Goal: Task Accomplishment & Management: Complete application form

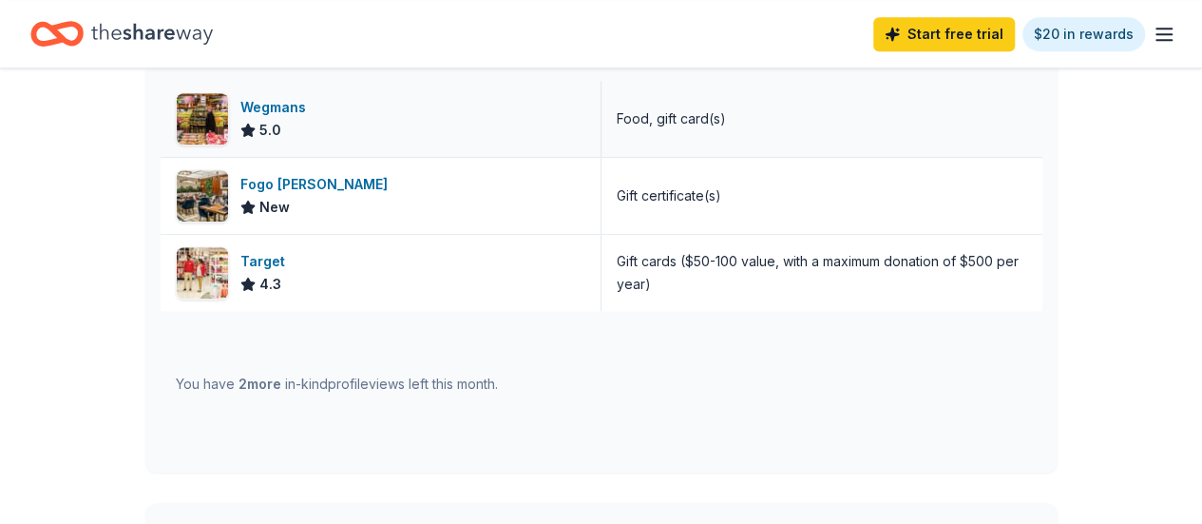
scroll to position [570, 0]
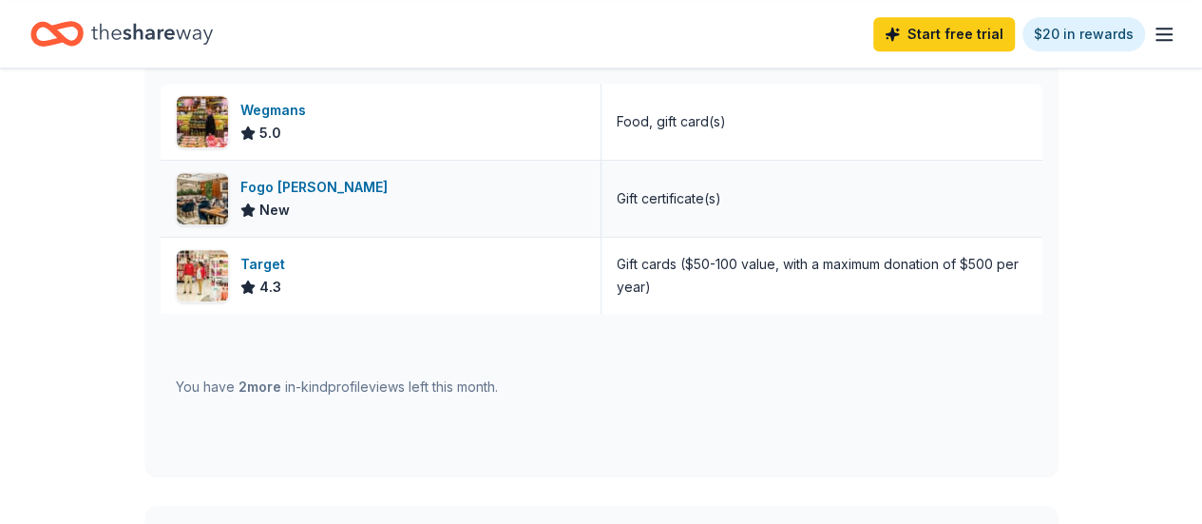
click at [268, 180] on div "Fogo de Chao" at bounding box center [317, 187] width 155 height 23
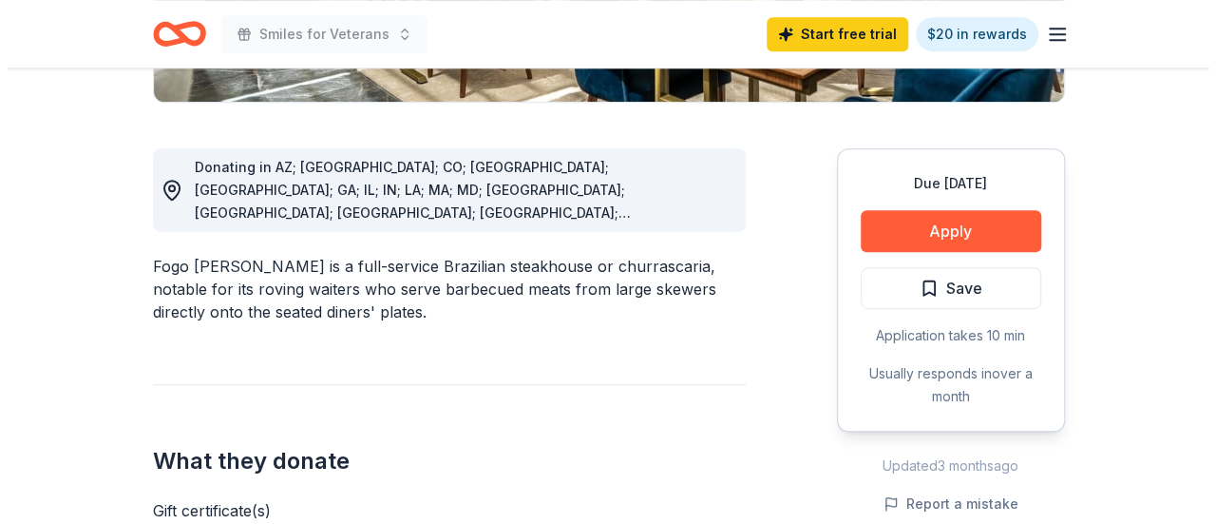
scroll to position [570, 0]
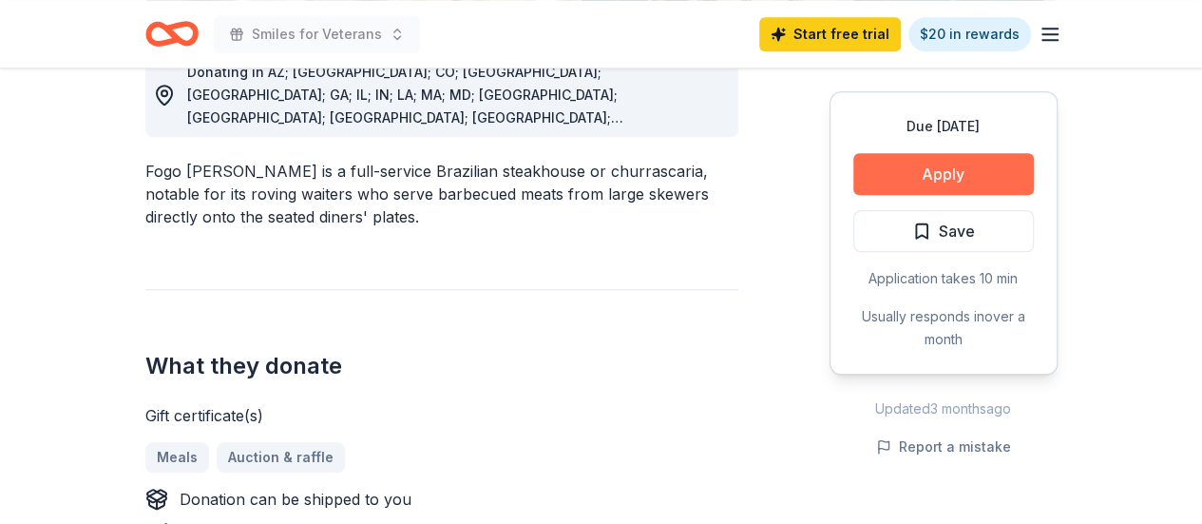
click at [952, 172] on button "Apply" at bounding box center [943, 174] width 181 height 42
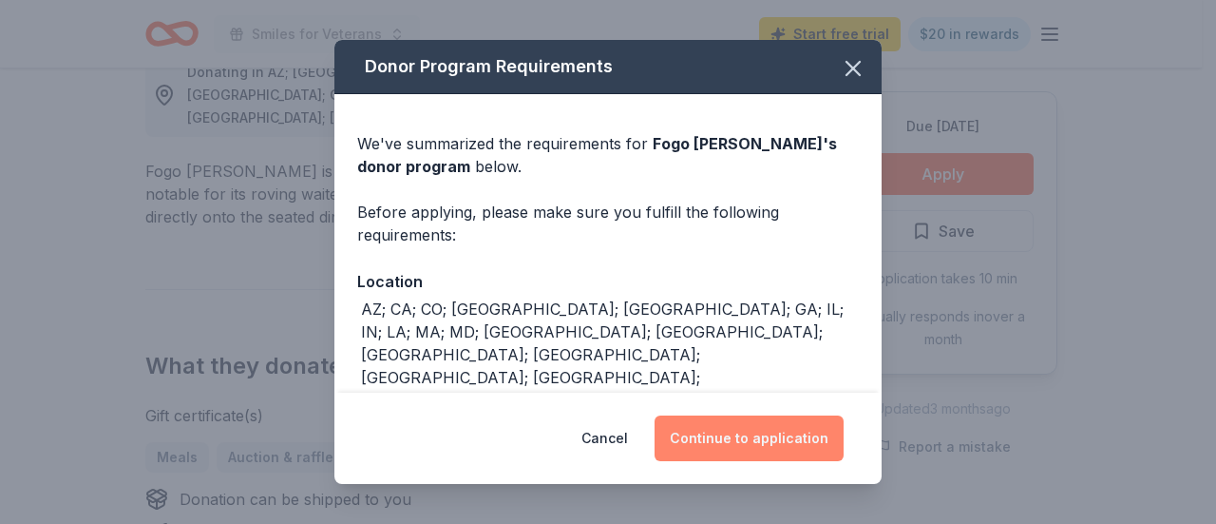
click at [754, 442] on button "Continue to application" at bounding box center [749, 438] width 189 height 46
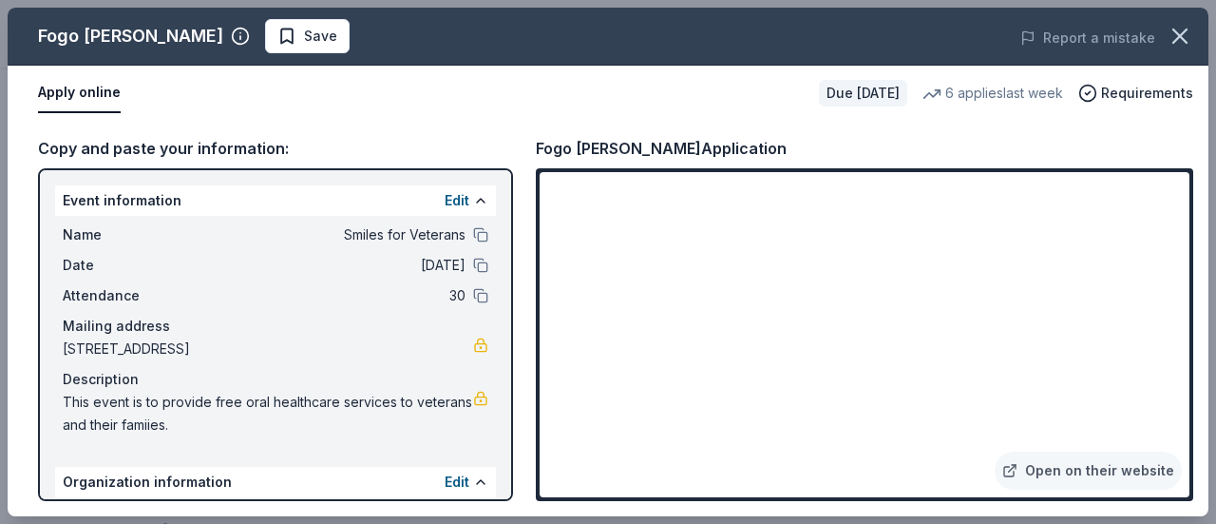
scroll to position [211, 0]
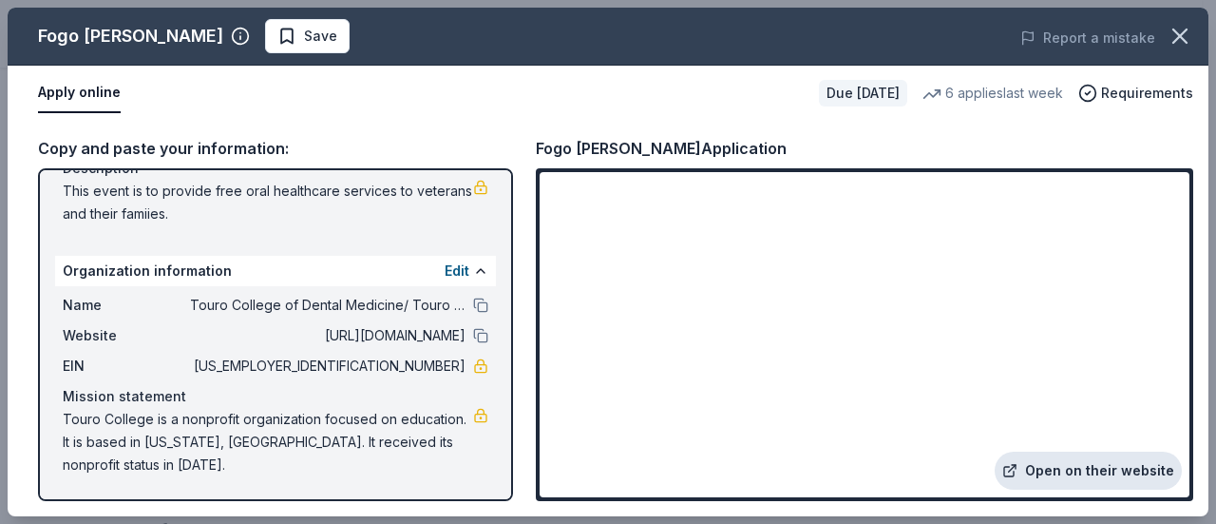
click at [1070, 470] on link "Open on their website" at bounding box center [1088, 470] width 187 height 38
click at [64, 420] on span "Touro College is a nonprofit organization focused on education. It is based in …" at bounding box center [268, 442] width 410 height 68
drag, startPoint x: 61, startPoint y: 412, endPoint x: 272, endPoint y: 467, distance: 217.8
click at [274, 467] on div "Name Touro College of Dental Medicine/ Touro Dental Health Website http://www.t…" at bounding box center [275, 385] width 441 height 198
click at [1188, 39] on icon "button" at bounding box center [1180, 36] width 27 height 27
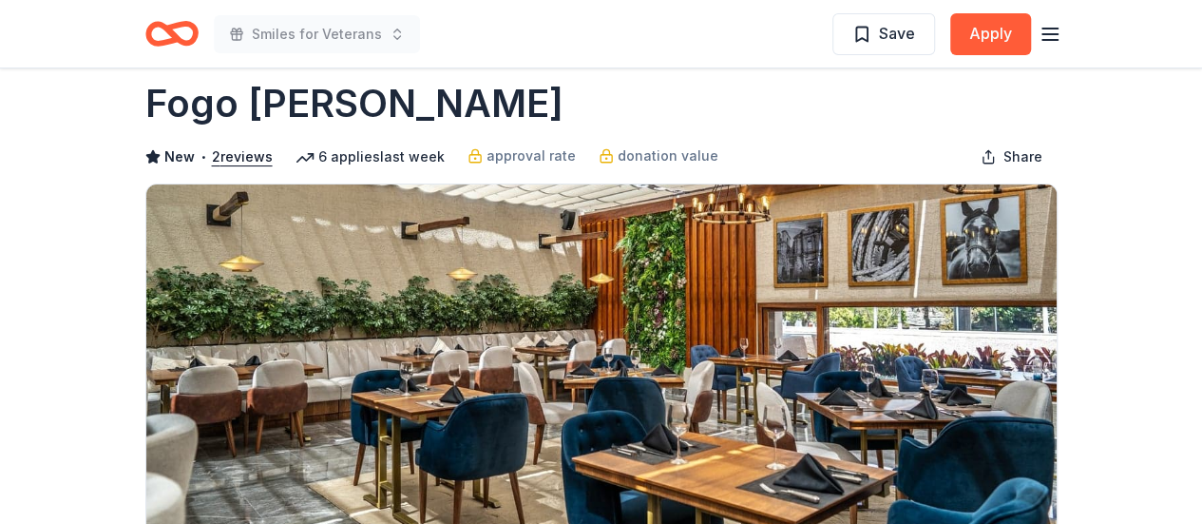
scroll to position [0, 0]
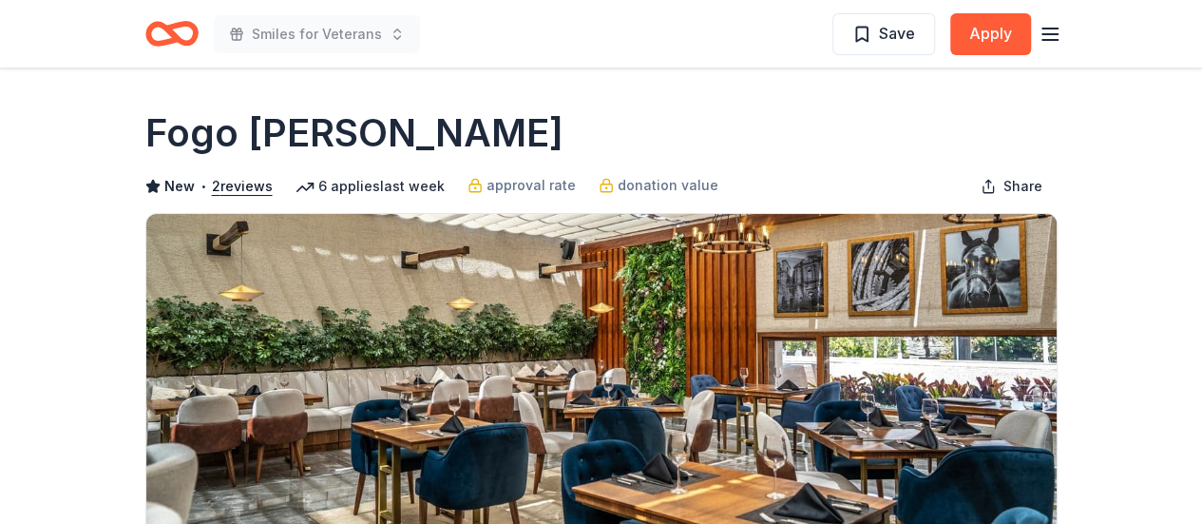
click at [1051, 35] on icon "button" at bounding box center [1050, 34] width 23 height 23
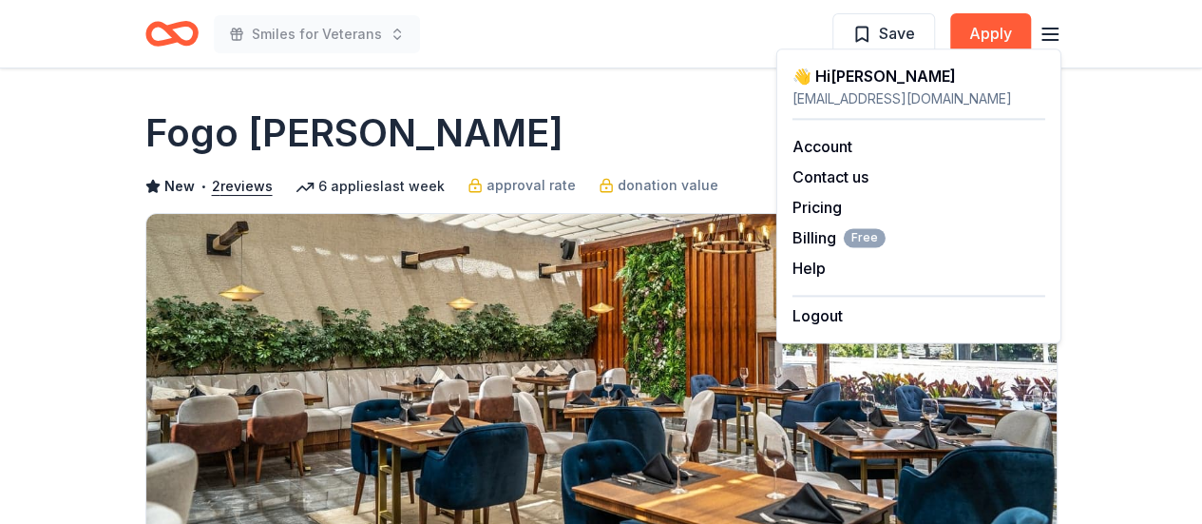
click at [191, 29] on icon "Home" at bounding box center [179, 33] width 29 height 19
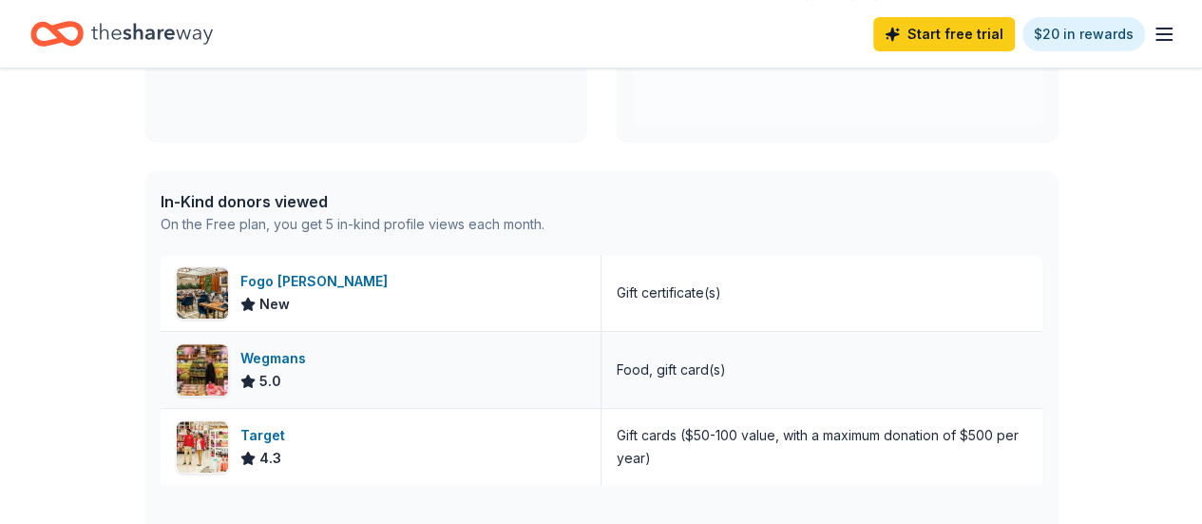
scroll to position [342, 0]
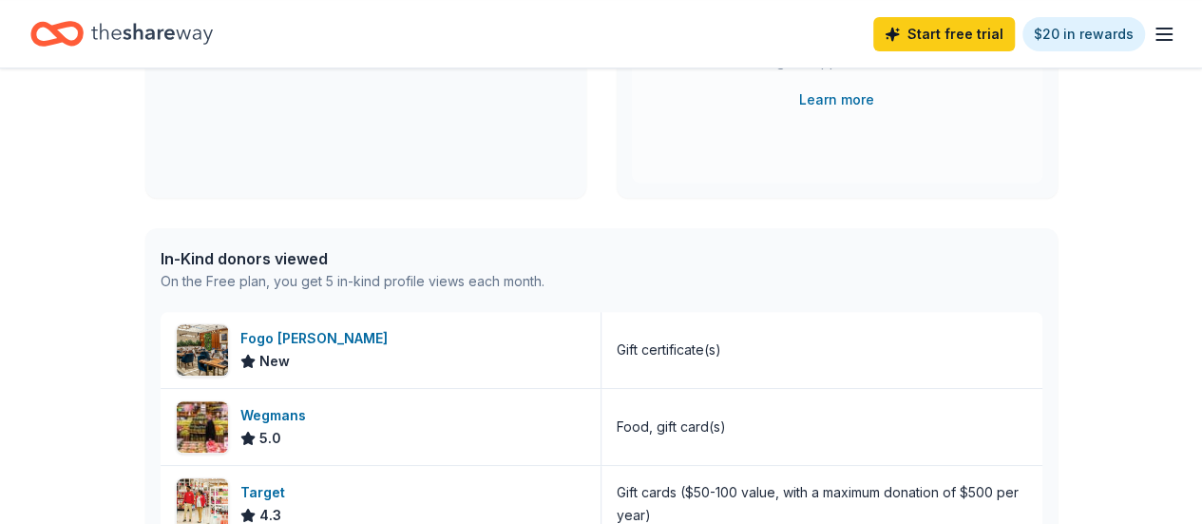
click at [277, 253] on div "In-Kind donors viewed" at bounding box center [353, 258] width 384 height 23
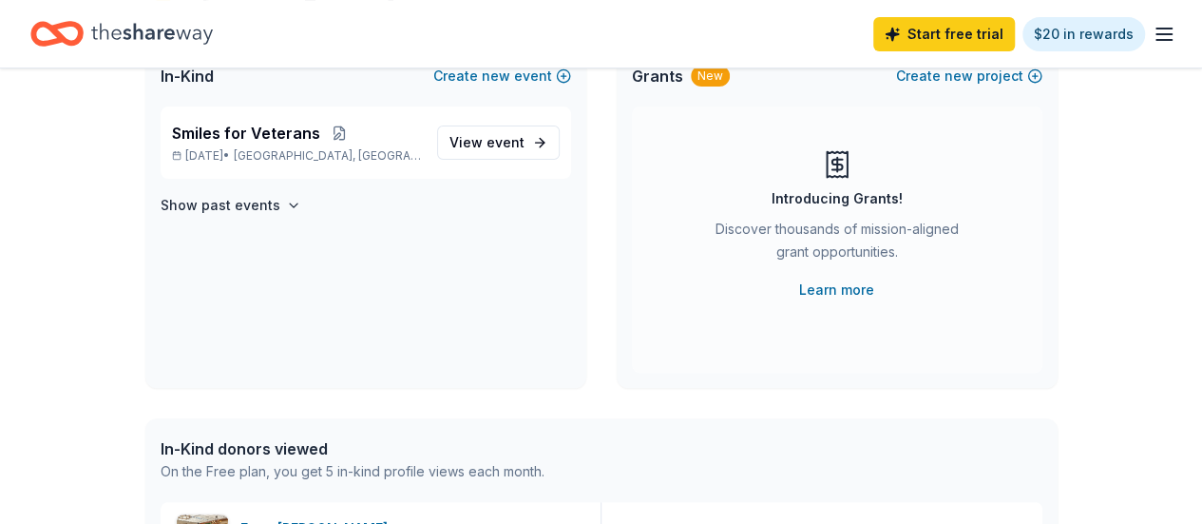
scroll to position [57, 0]
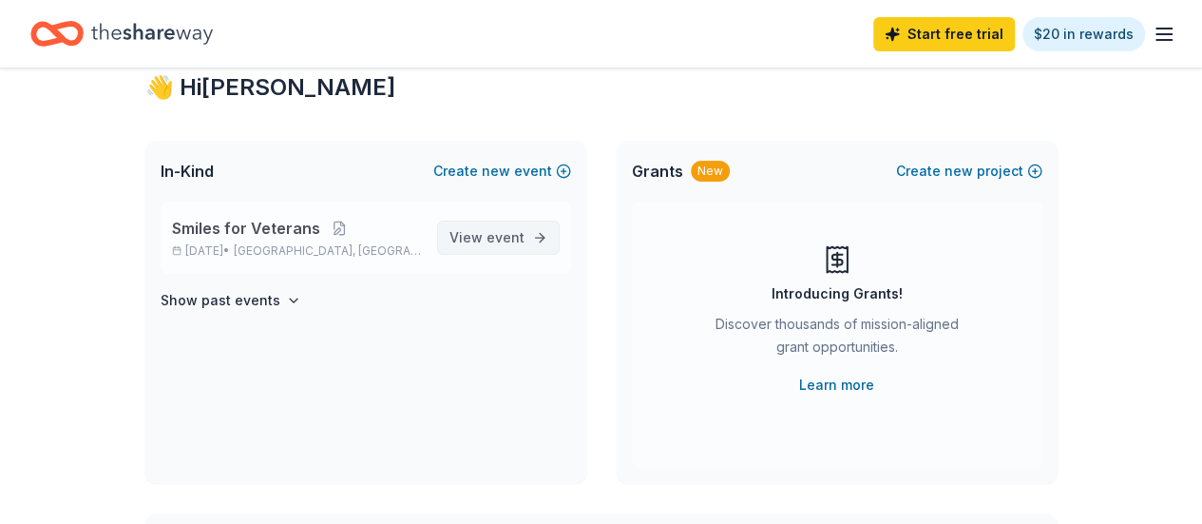
click at [470, 242] on span "View event" at bounding box center [486, 237] width 75 height 23
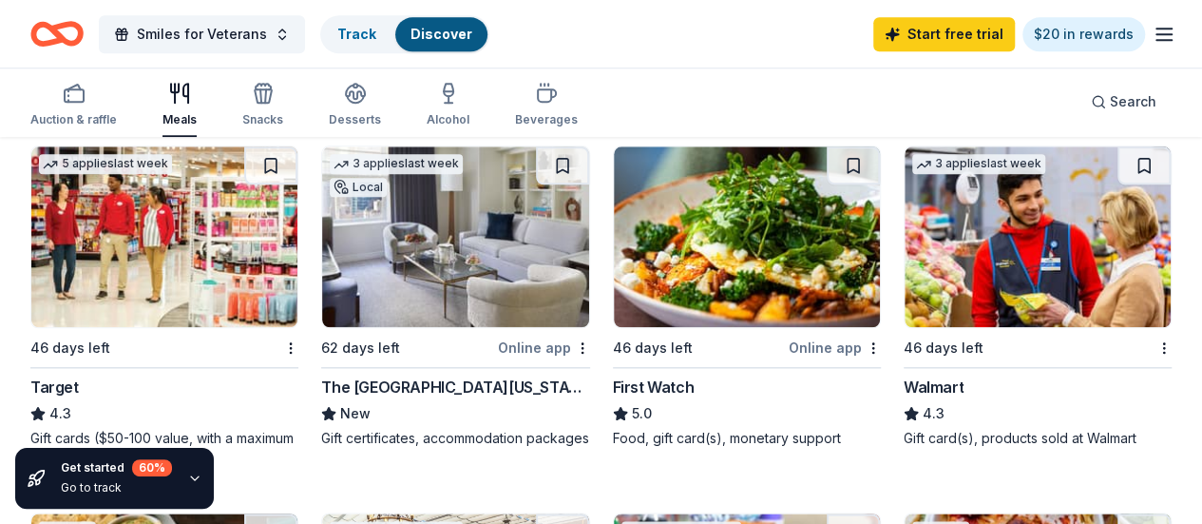
scroll to position [855, 0]
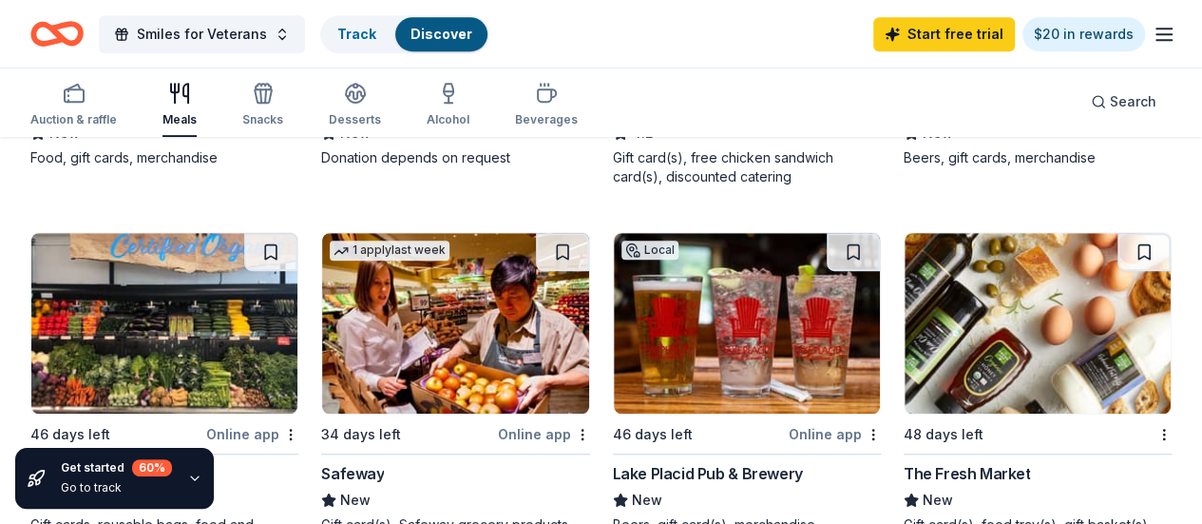
scroll to position [475, 0]
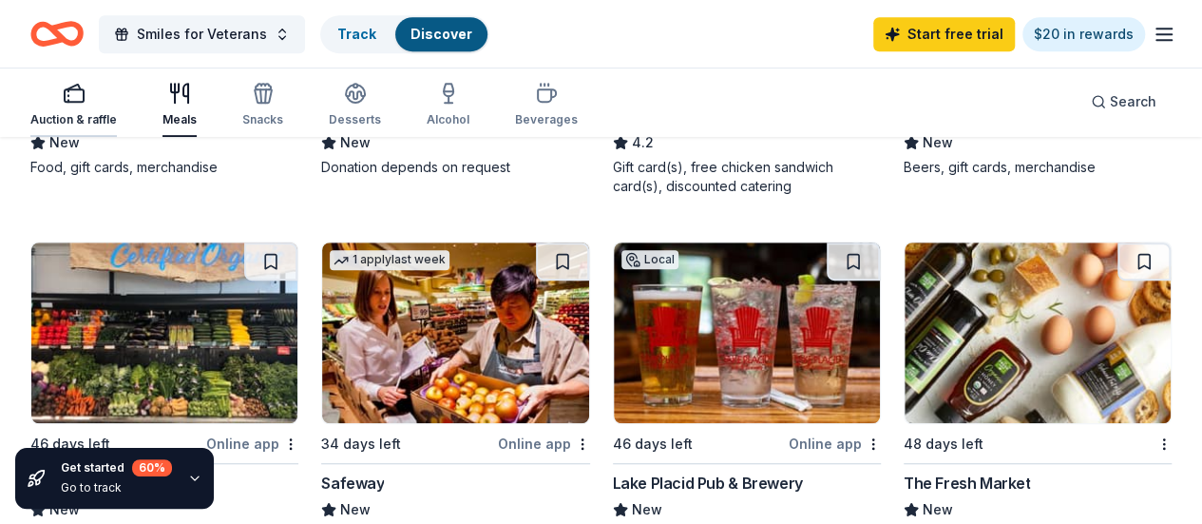
click at [67, 104] on div "button" at bounding box center [73, 93] width 86 height 23
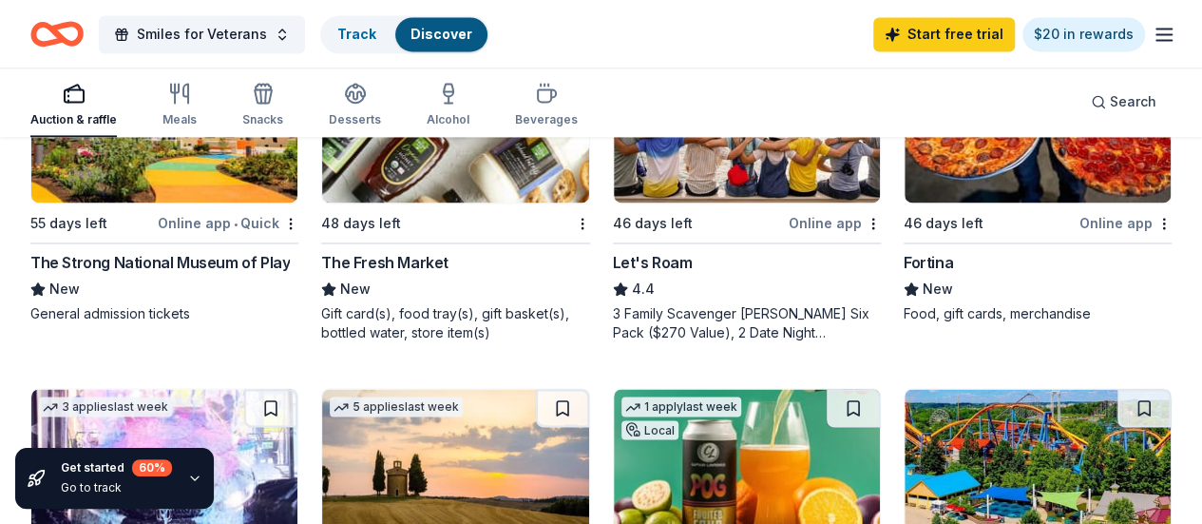
scroll to position [1387, 0]
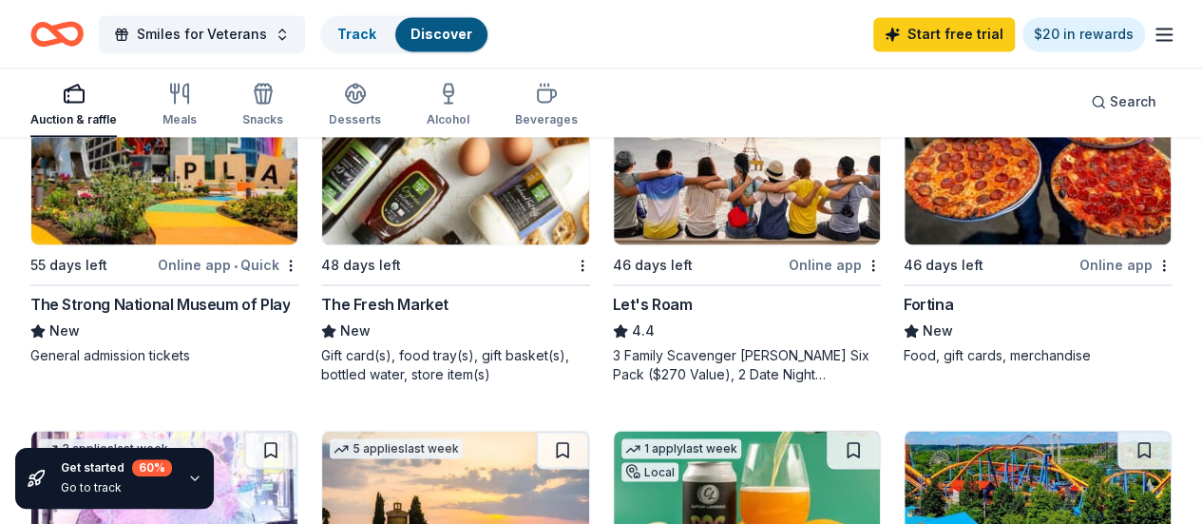
click at [1079, 268] on div "Online app" at bounding box center [1125, 265] width 92 height 24
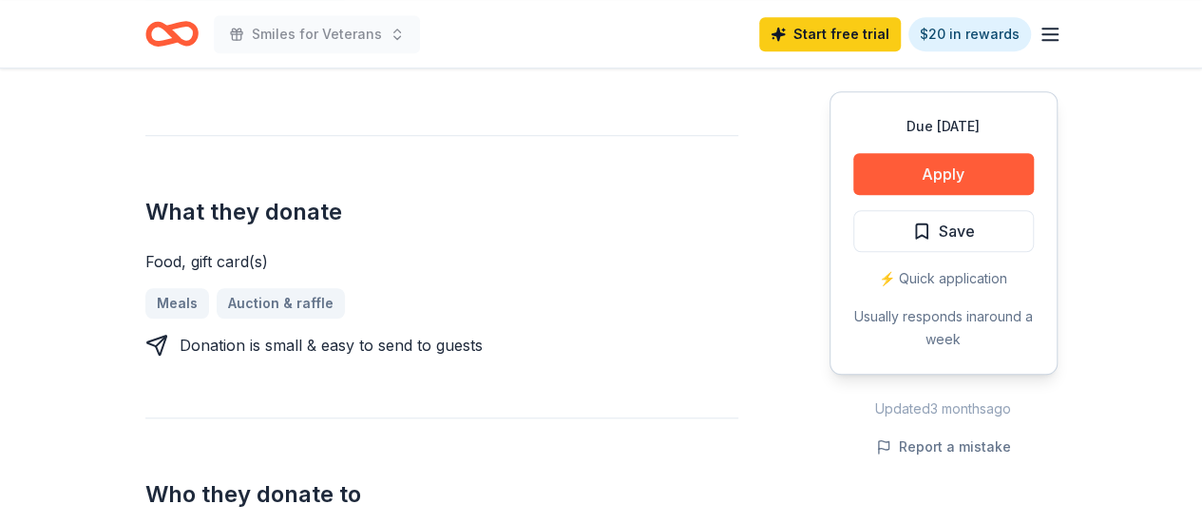
scroll to position [665, 0]
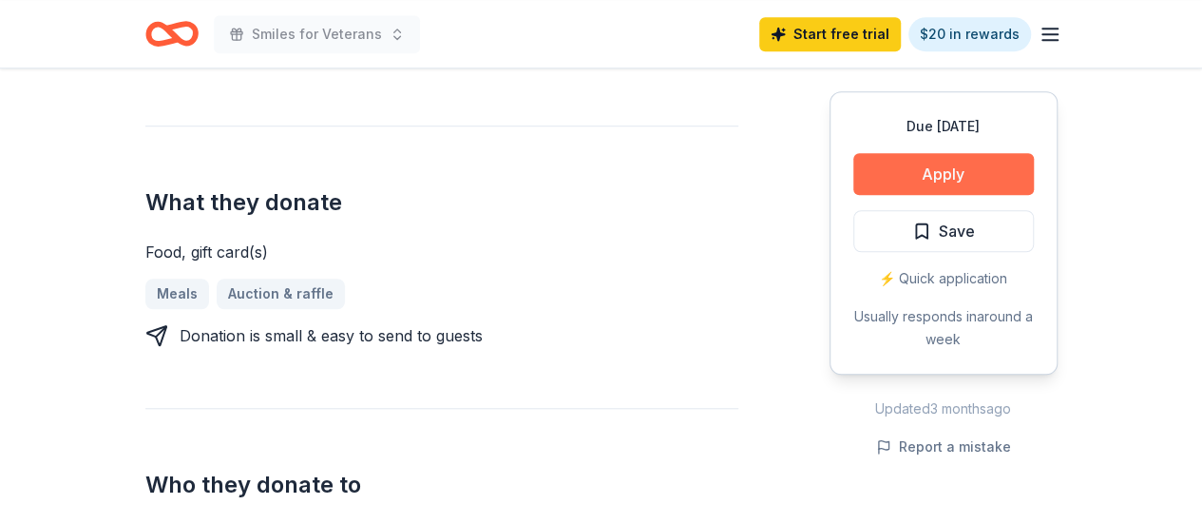
click at [958, 170] on button "Apply" at bounding box center [943, 174] width 181 height 42
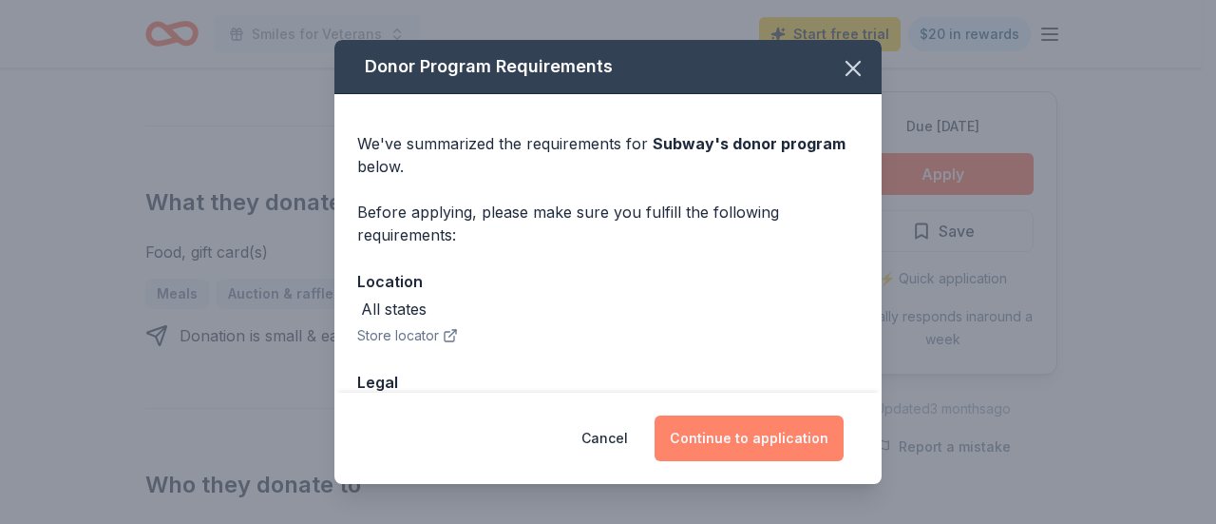
click at [796, 422] on button "Continue to application" at bounding box center [749, 438] width 189 height 46
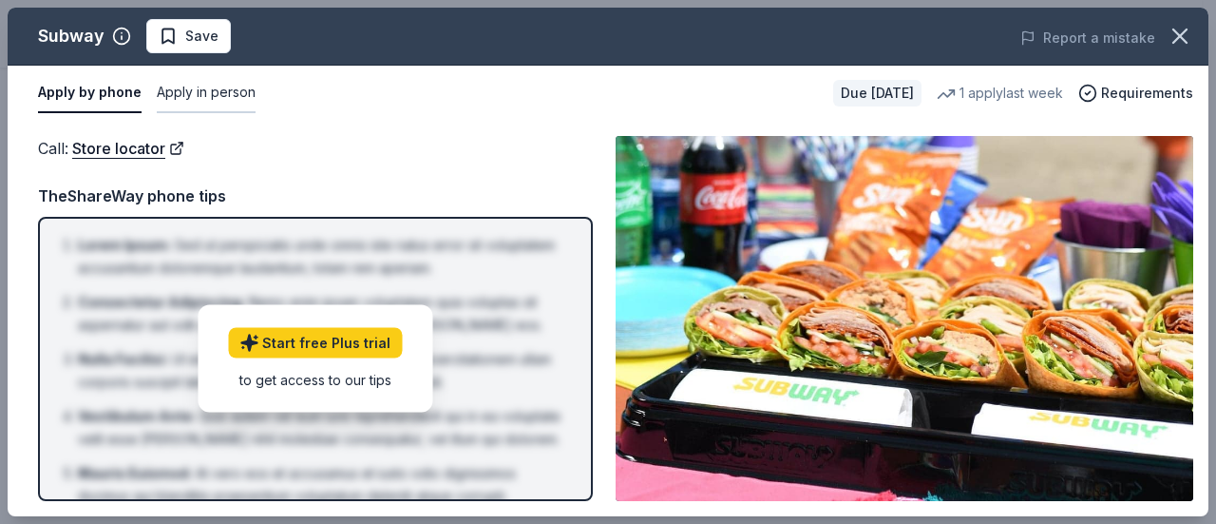
click at [192, 91] on button "Apply in person" at bounding box center [206, 93] width 99 height 40
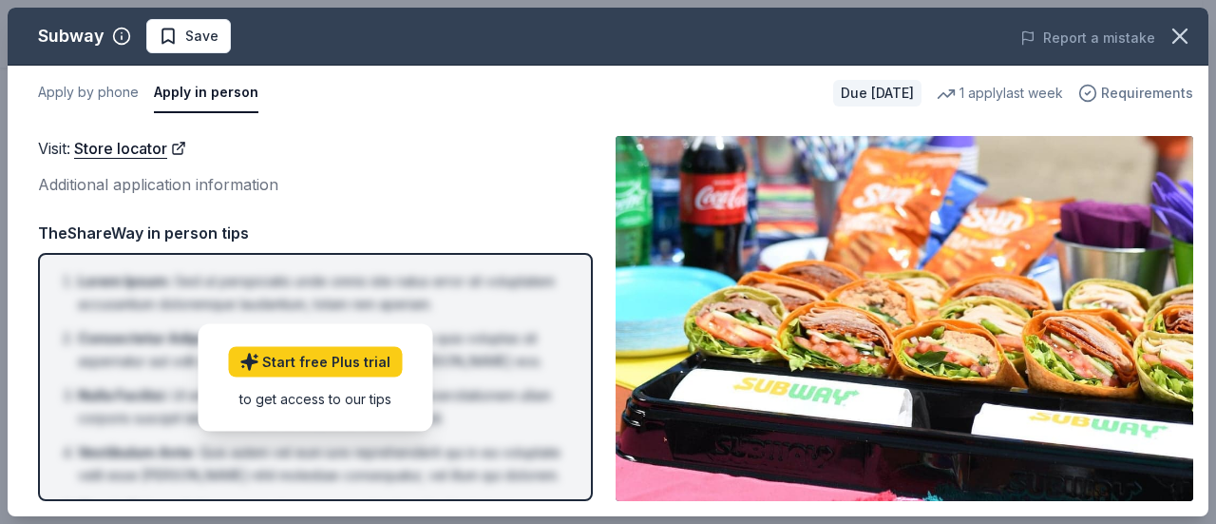
click at [1123, 99] on span "Requirements" at bounding box center [1147, 93] width 92 height 23
click at [678, 190] on img at bounding box center [905, 318] width 578 height 365
click at [136, 145] on link "Store locator" at bounding box center [130, 148] width 112 height 25
click at [1167, 30] on icon "button" at bounding box center [1180, 36] width 27 height 27
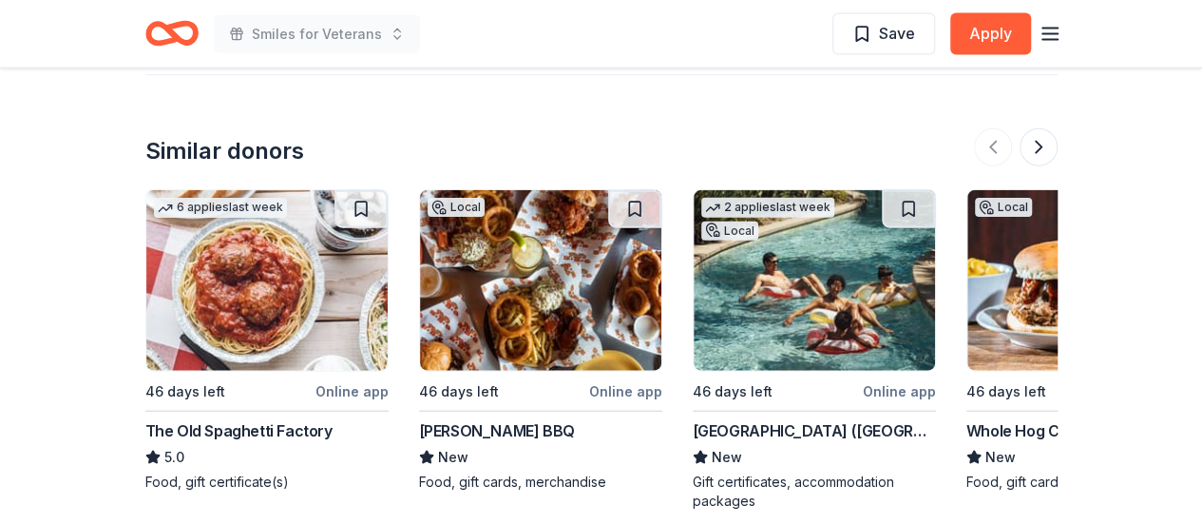
scroll to position [2186, 0]
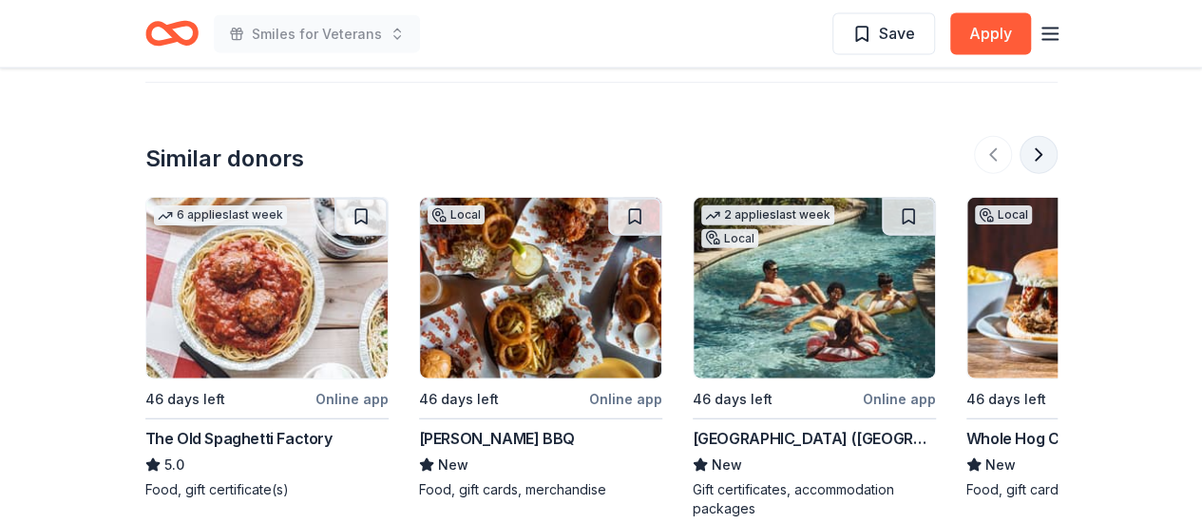
click at [1045, 155] on button at bounding box center [1039, 155] width 38 height 38
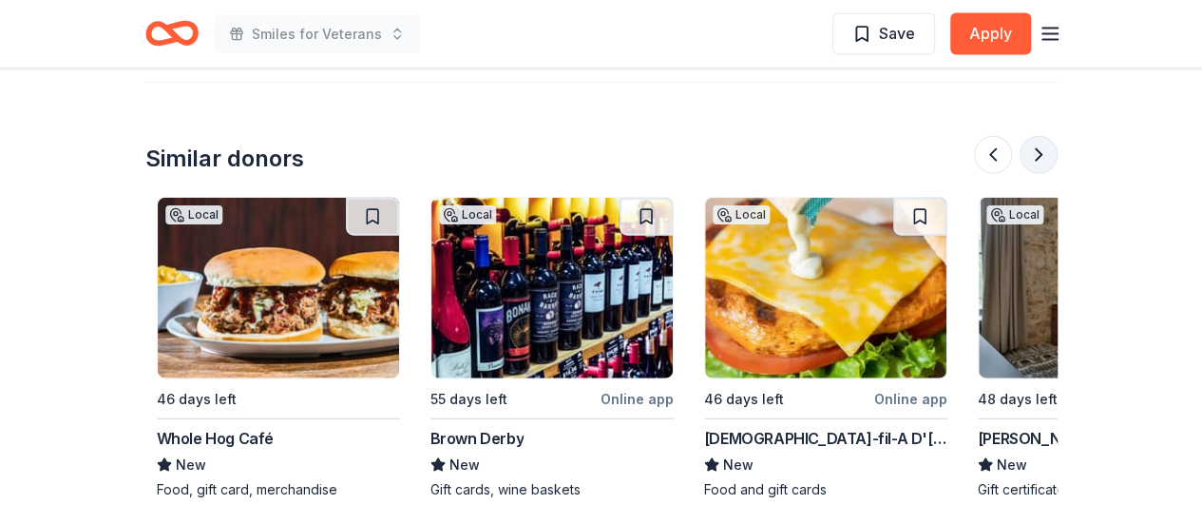
scroll to position [0, 821]
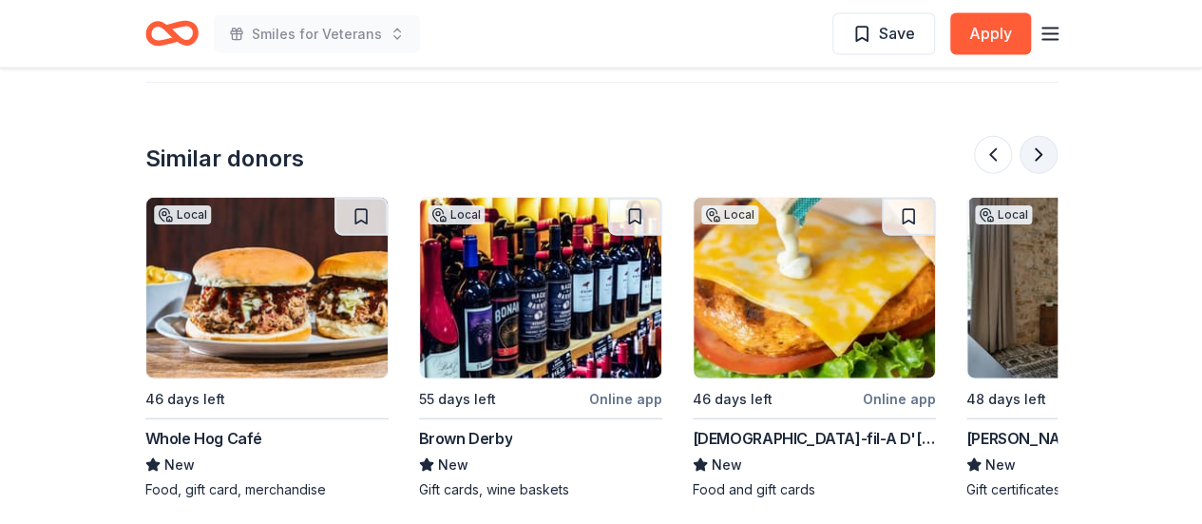
click at [1045, 155] on button at bounding box center [1039, 155] width 38 height 38
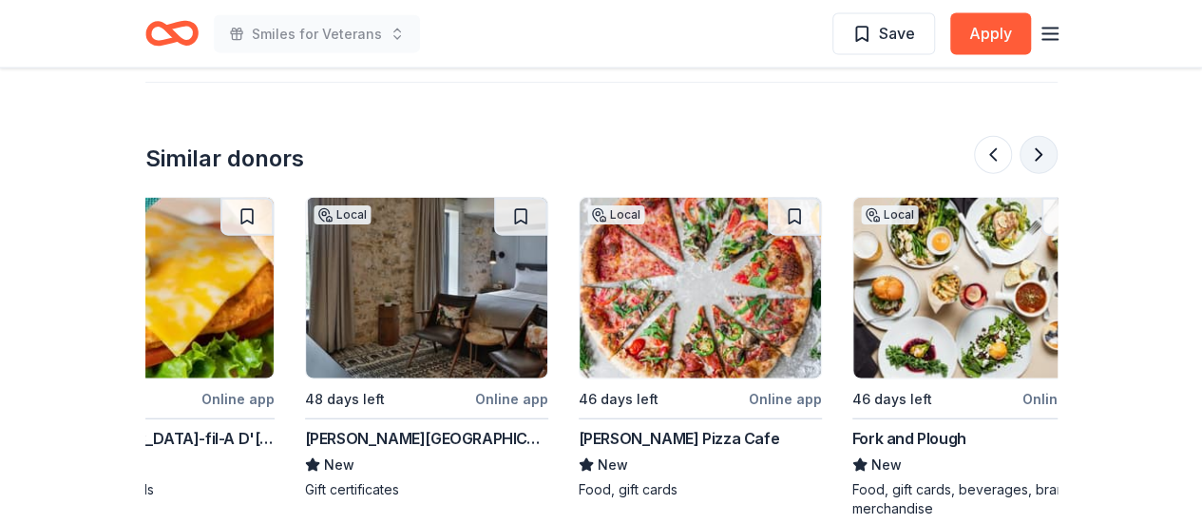
scroll to position [0, 1642]
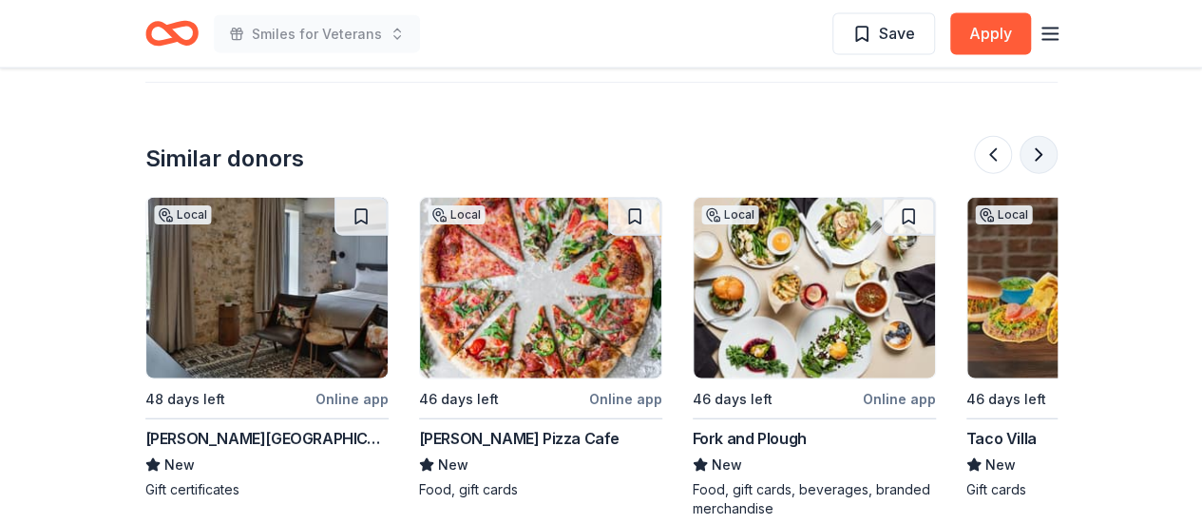
click at [1042, 156] on button at bounding box center [1039, 155] width 38 height 38
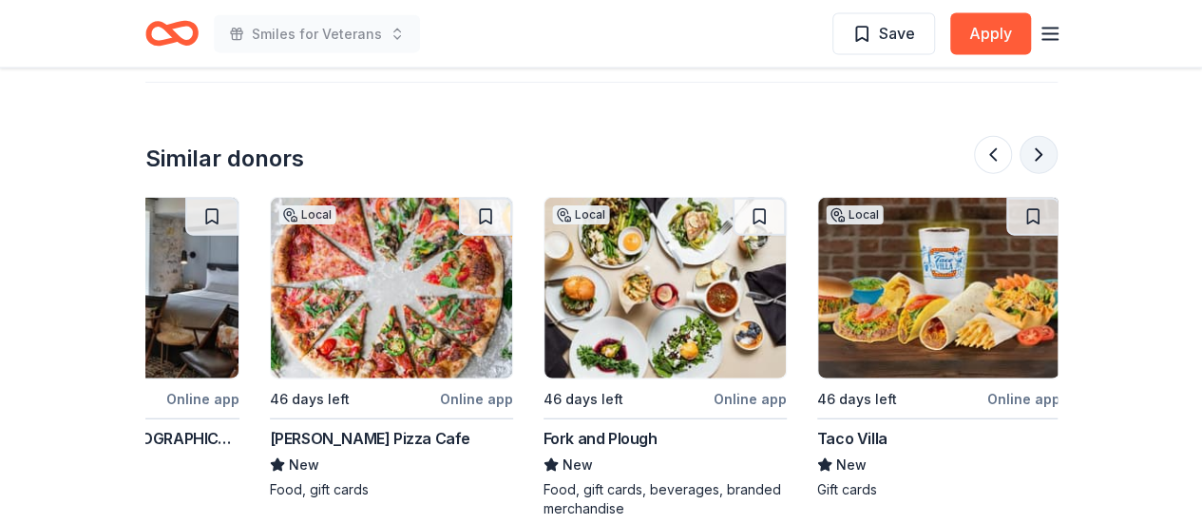
scroll to position [0, 1794]
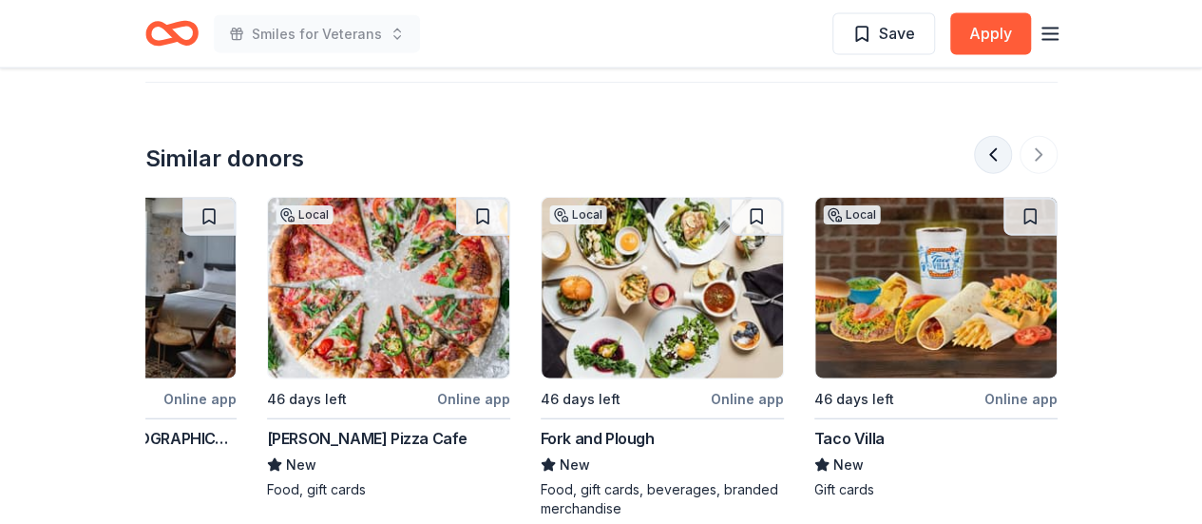
click at [1000, 156] on button at bounding box center [993, 155] width 38 height 38
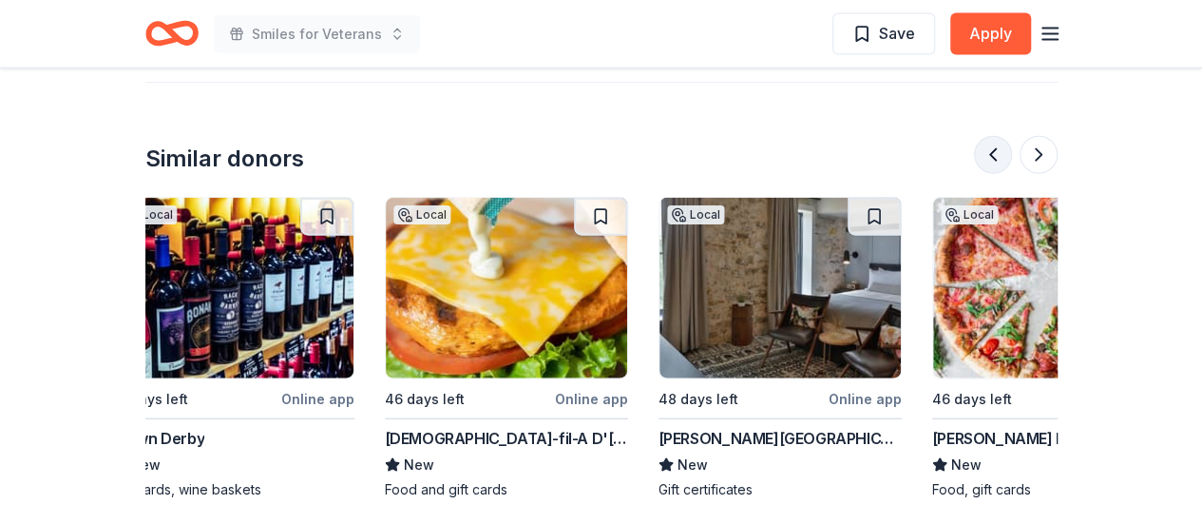
scroll to position [0, 1095]
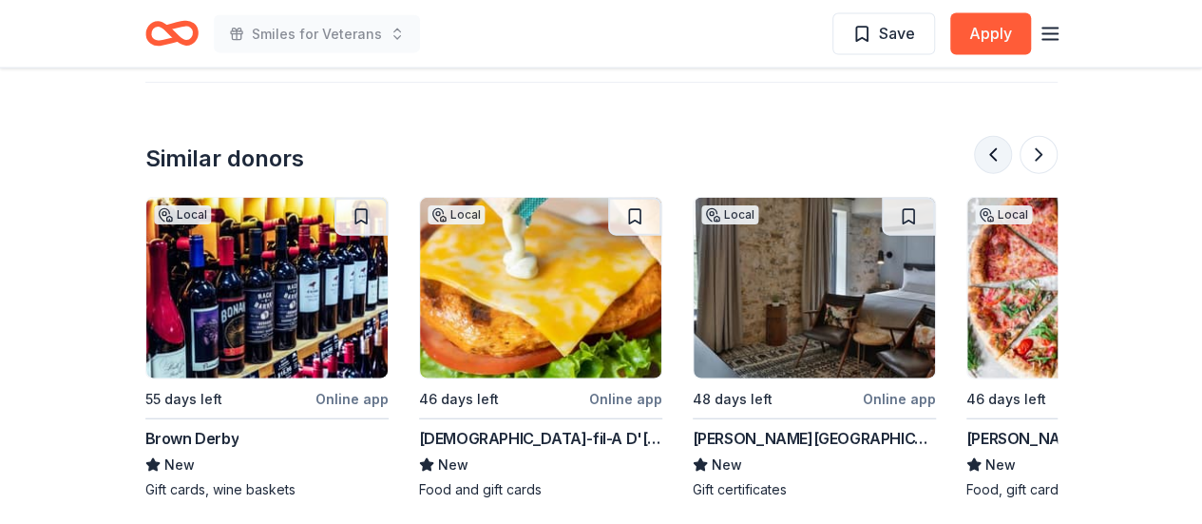
click at [998, 155] on button at bounding box center [993, 155] width 38 height 38
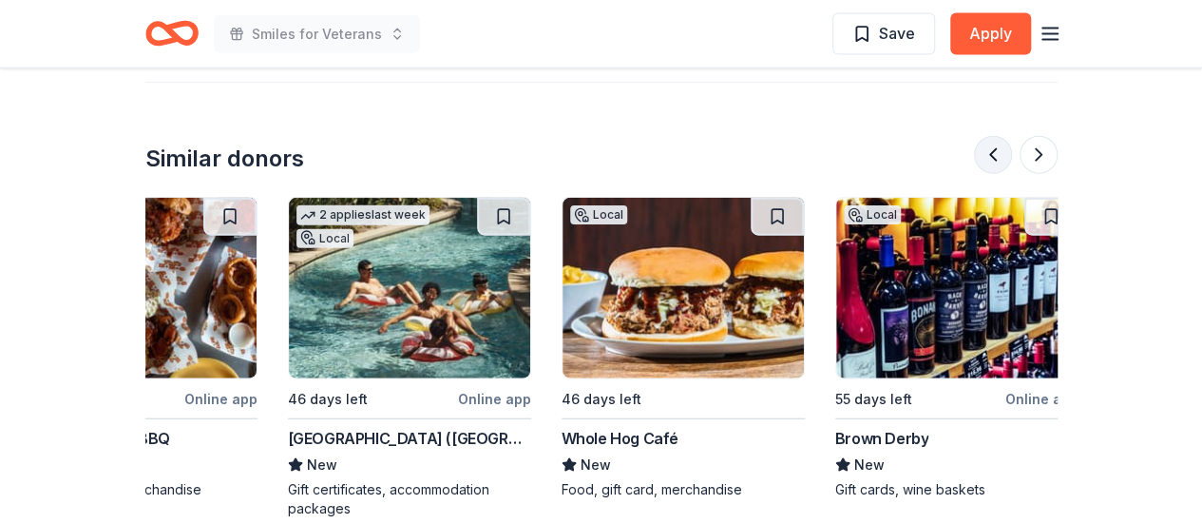
scroll to position [0, 274]
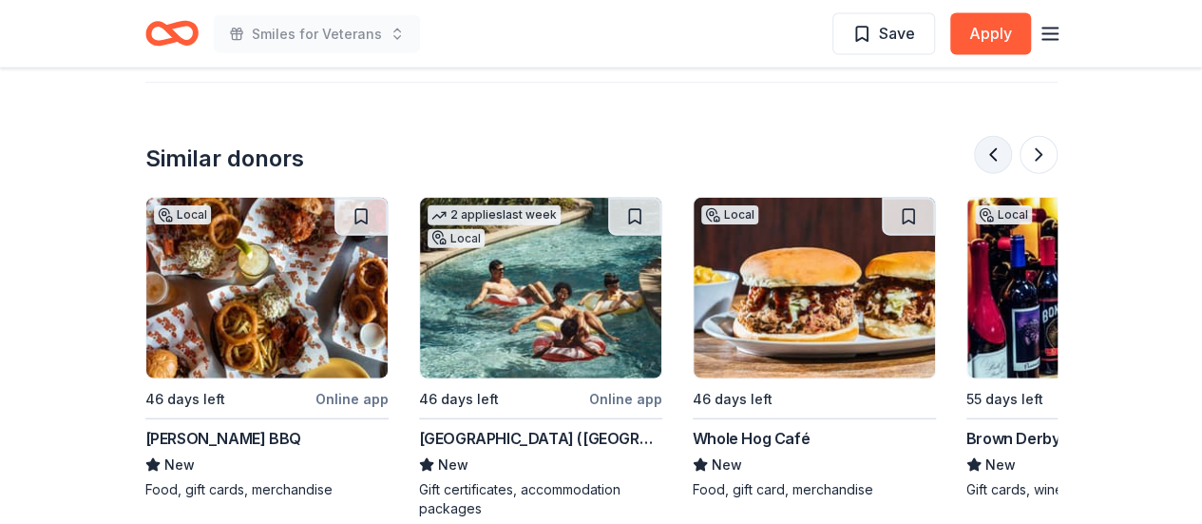
click at [1005, 164] on button at bounding box center [993, 155] width 38 height 38
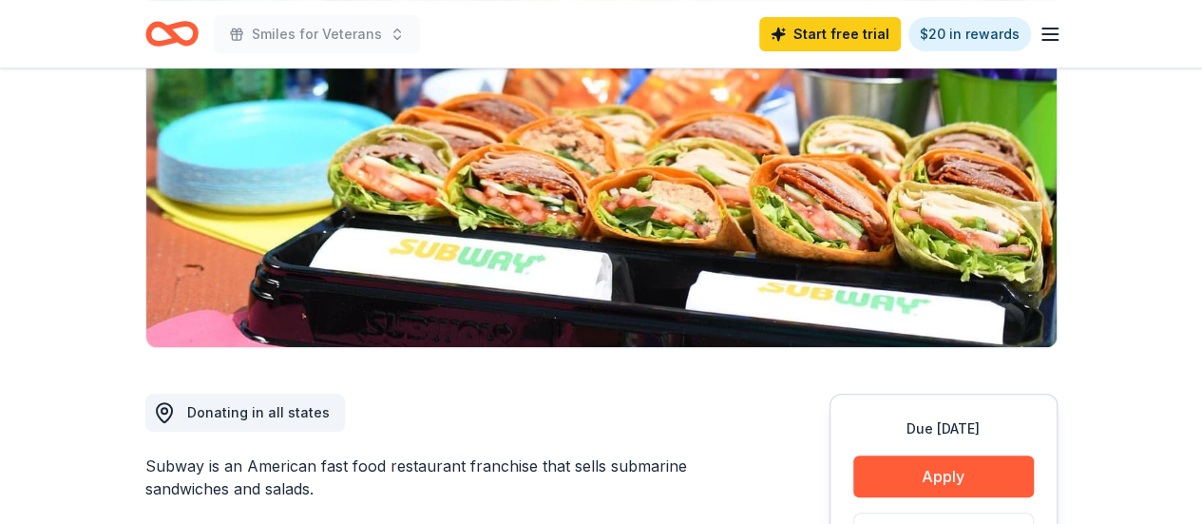
scroll to position [0, 0]
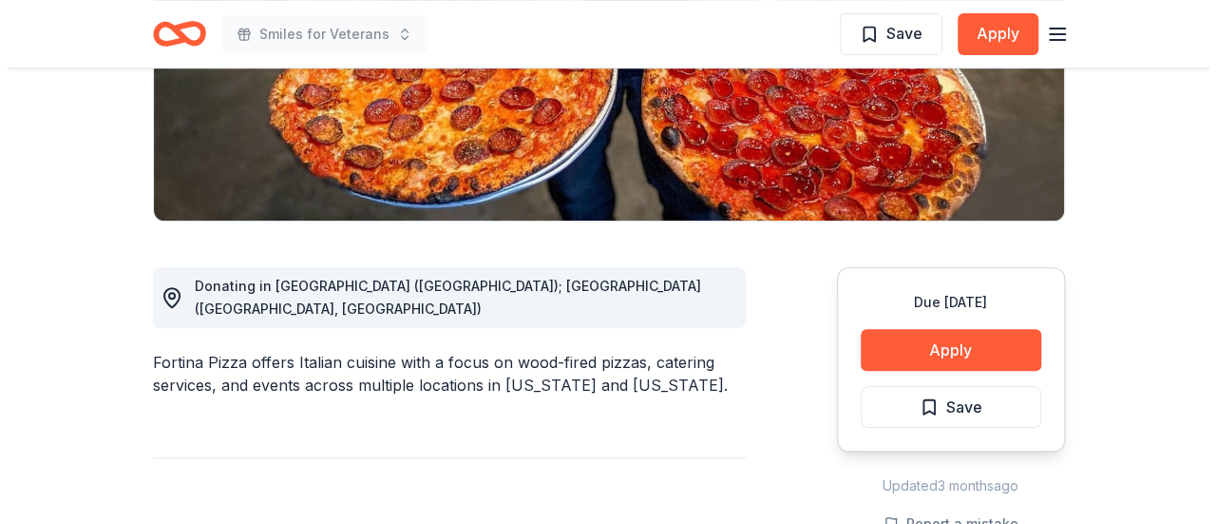
scroll to position [380, 0]
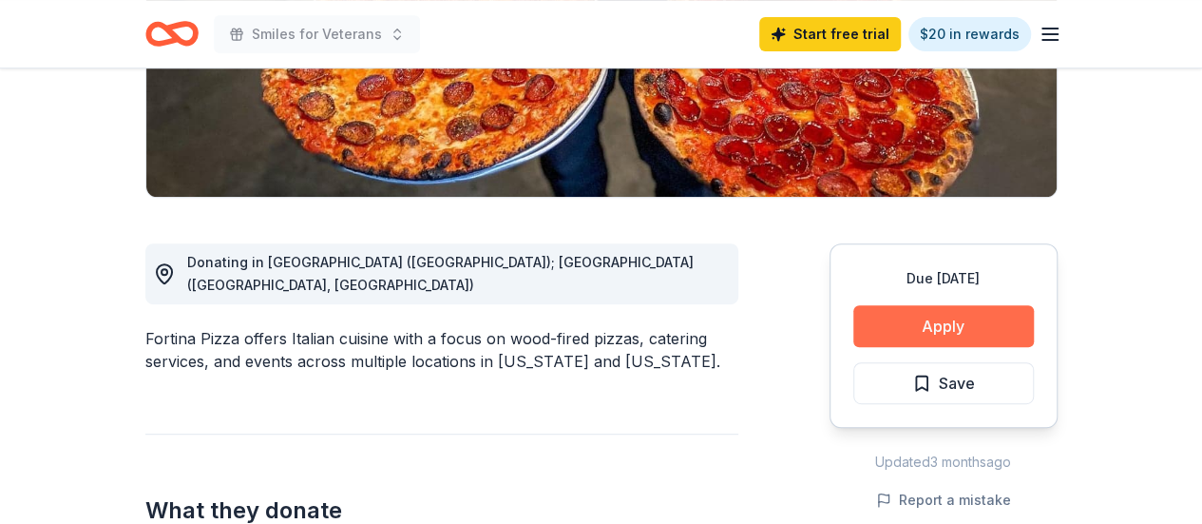
click at [966, 328] on button "Apply" at bounding box center [943, 326] width 181 height 42
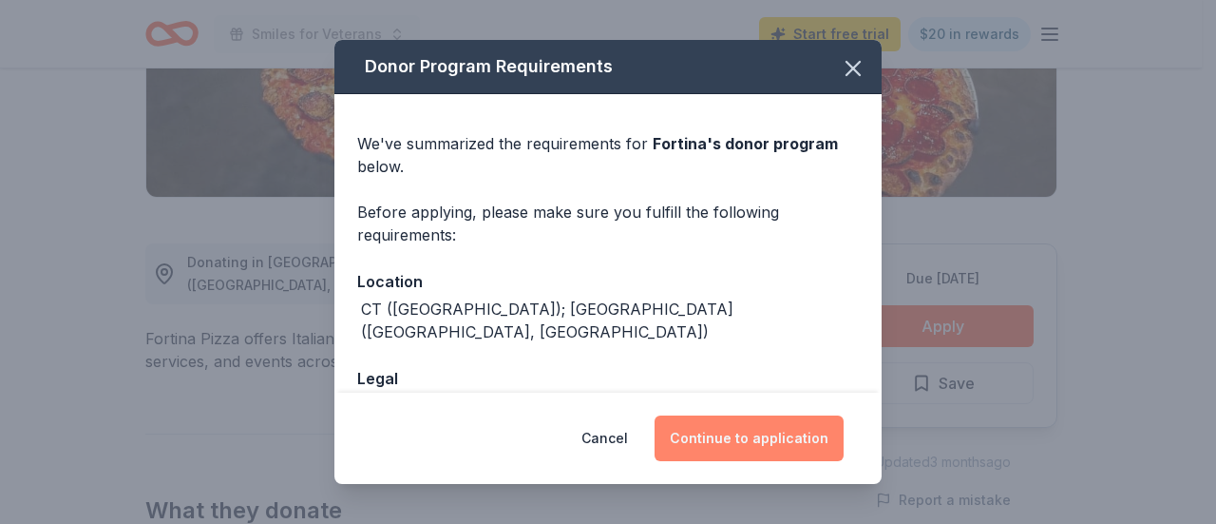
click at [767, 442] on button "Continue to application" at bounding box center [749, 438] width 189 height 46
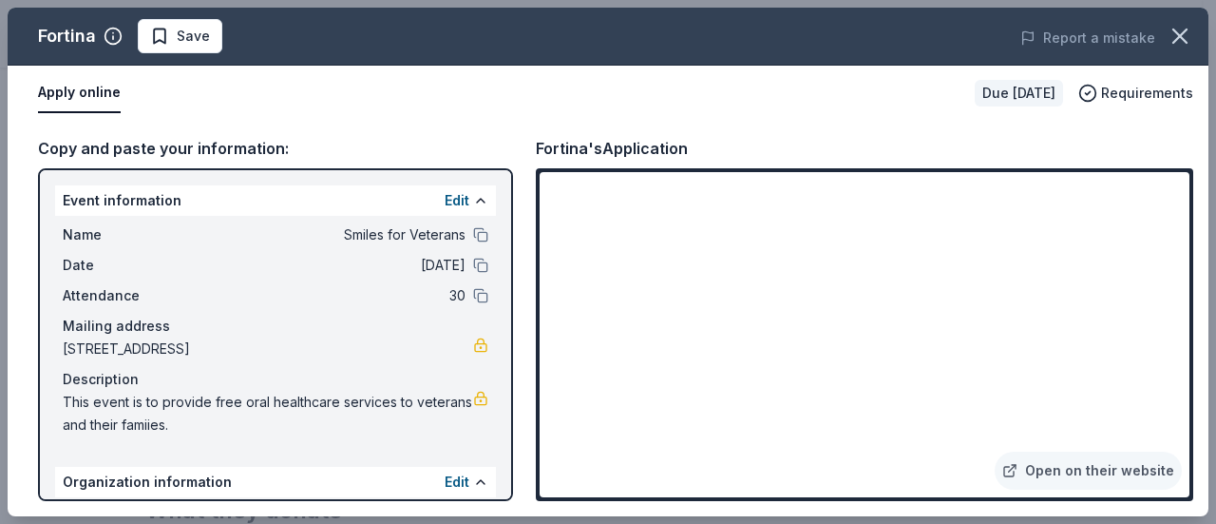
click at [196, 277] on div "Name Smiles for Veterans Date 11/11/25 Attendance 30 Mailing address 19 Skyline…" at bounding box center [275, 330] width 441 height 228
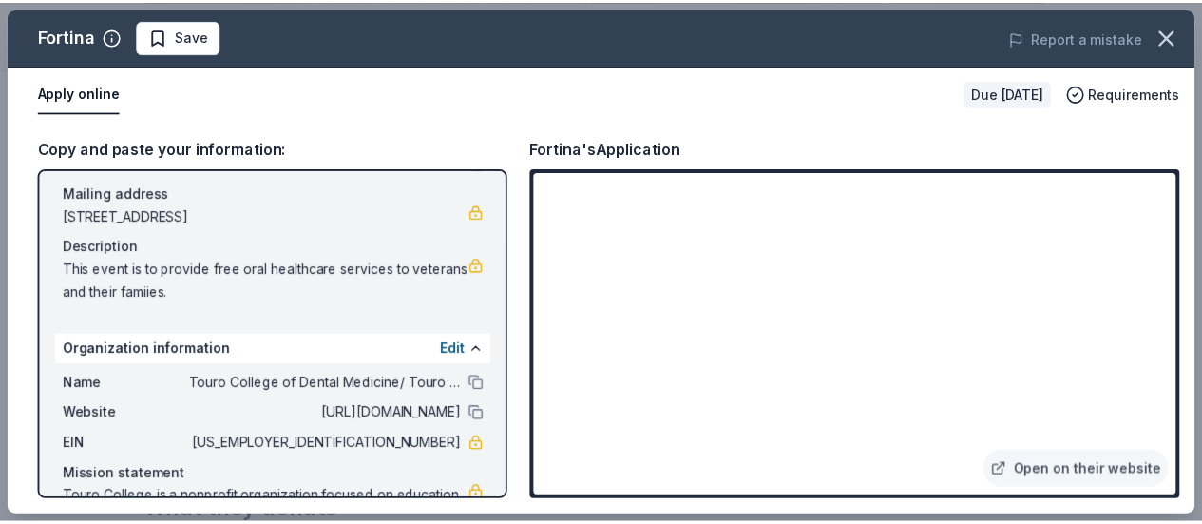
scroll to position [190, 0]
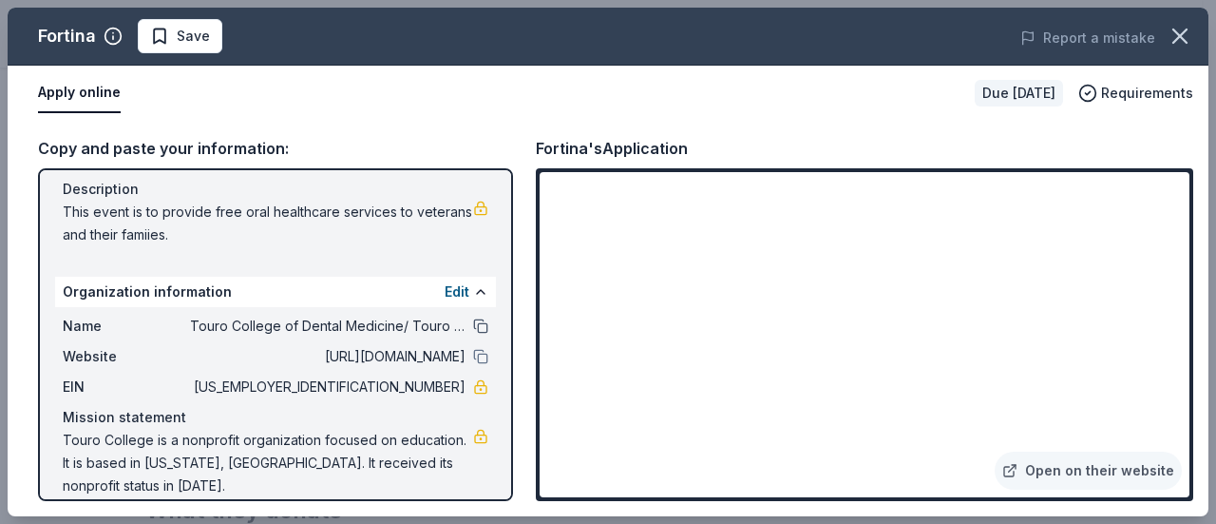
click at [473, 326] on button at bounding box center [480, 325] width 15 height 15
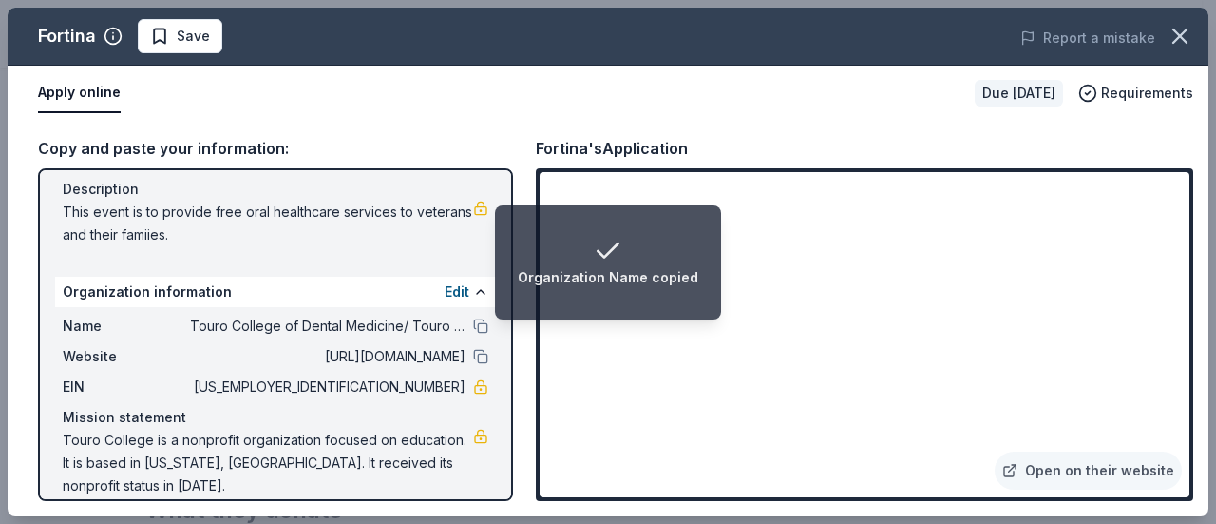
click at [146, 335] on span "Name" at bounding box center [126, 326] width 127 height 23
click at [473, 332] on button at bounding box center [480, 325] width 15 height 15
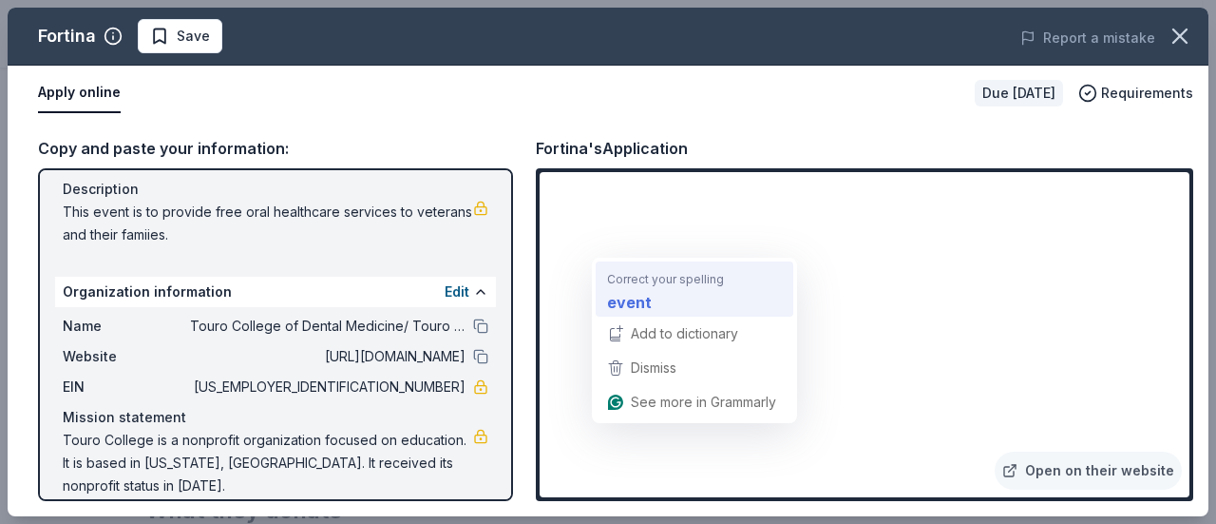
click at [677, 286] on div "event" at bounding box center [694, 301] width 182 height 30
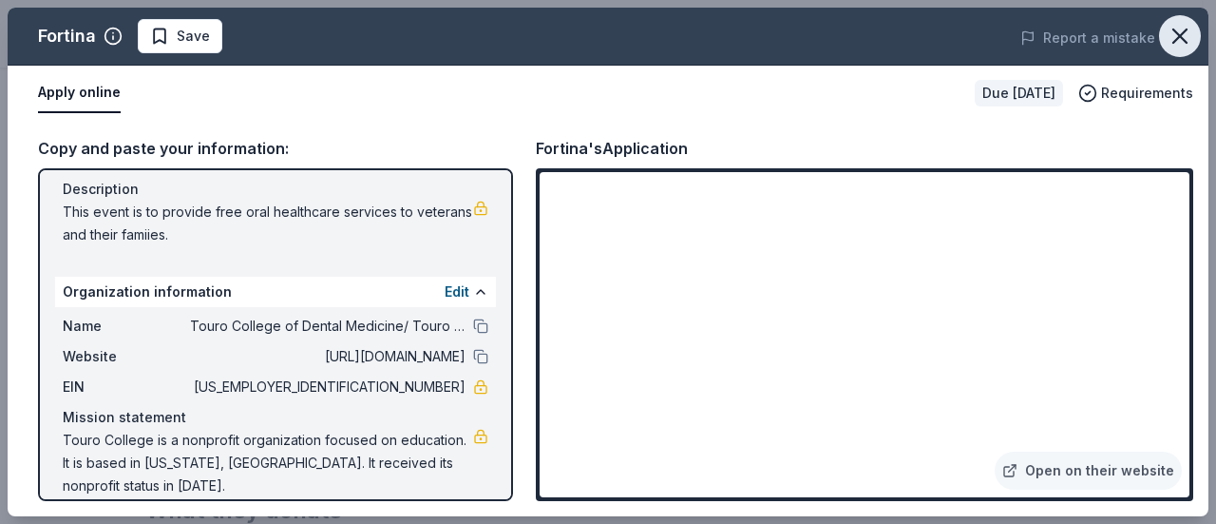
click at [1177, 35] on icon "button" at bounding box center [1180, 36] width 27 height 27
